Goal: Task Accomplishment & Management: Manage account settings

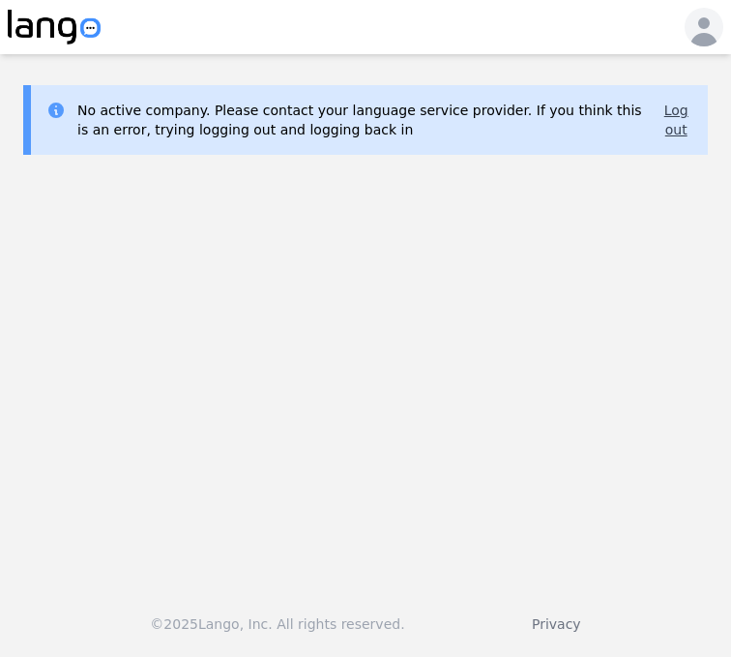
click at [684, 116] on button "Log out" at bounding box center [676, 120] width 33 height 39
click at [704, 12] on icon "button" at bounding box center [704, 31] width 39 height 39
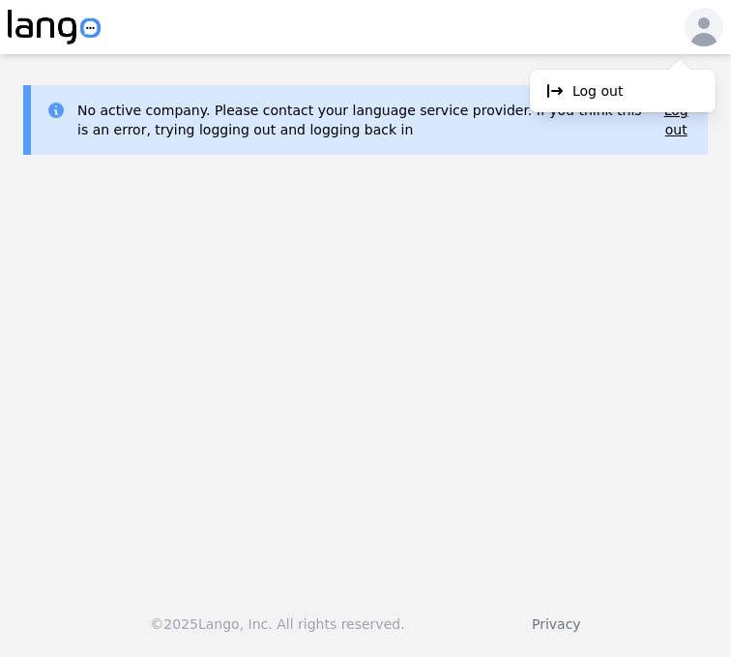
click at [83, 22] on img at bounding box center [54, 27] width 93 height 35
